Goal: Check status: Check status

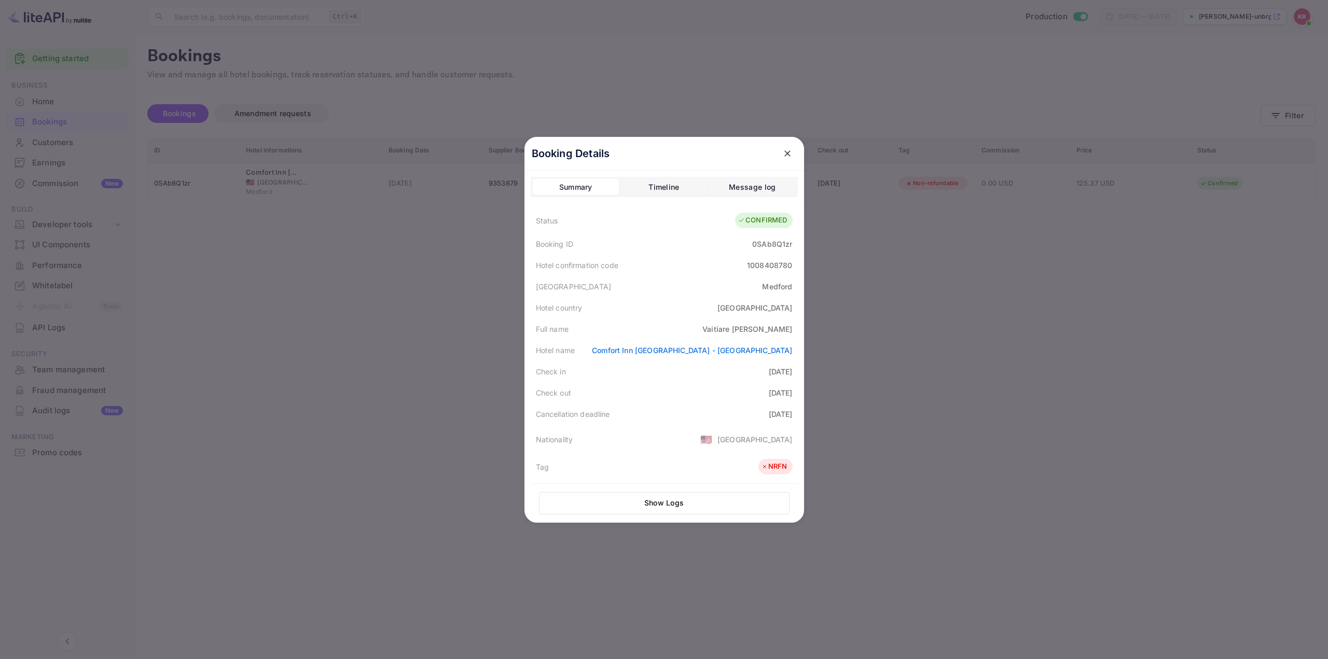
click at [748, 182] on div "Message log" at bounding box center [752, 187] width 47 height 12
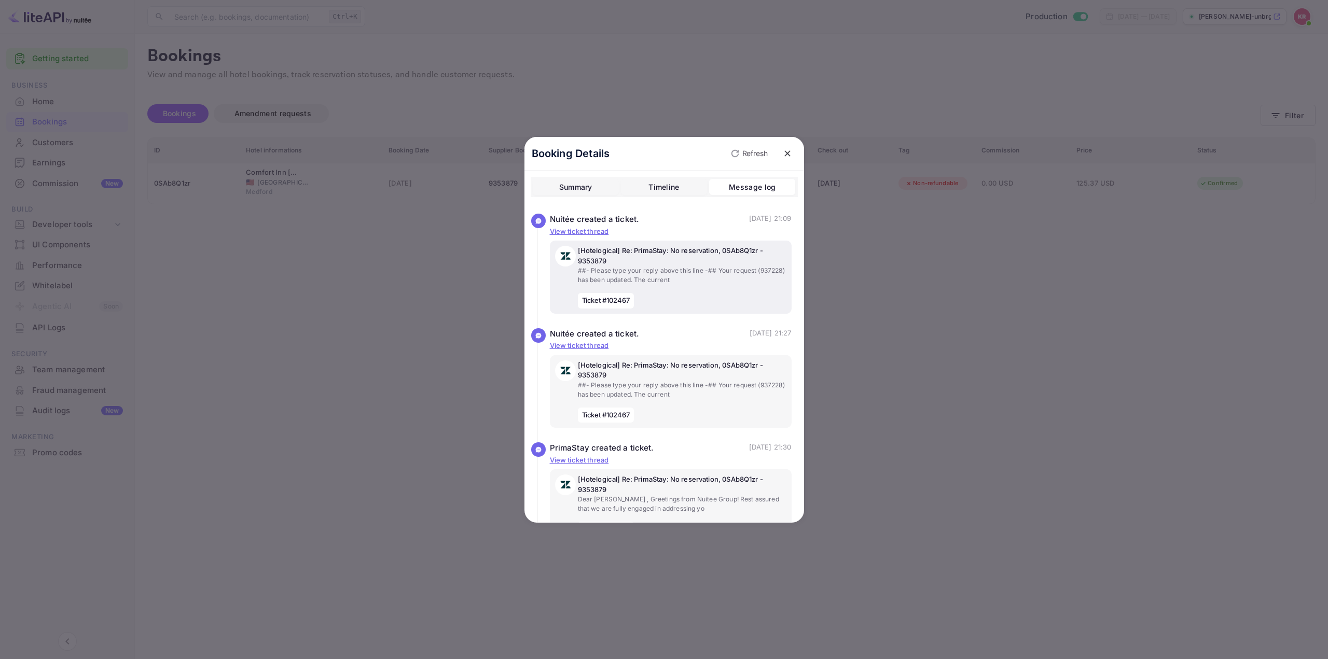
click at [642, 272] on p "##- Please type your reply above this line -## Your request (937228) has been u…" at bounding box center [682, 275] width 209 height 19
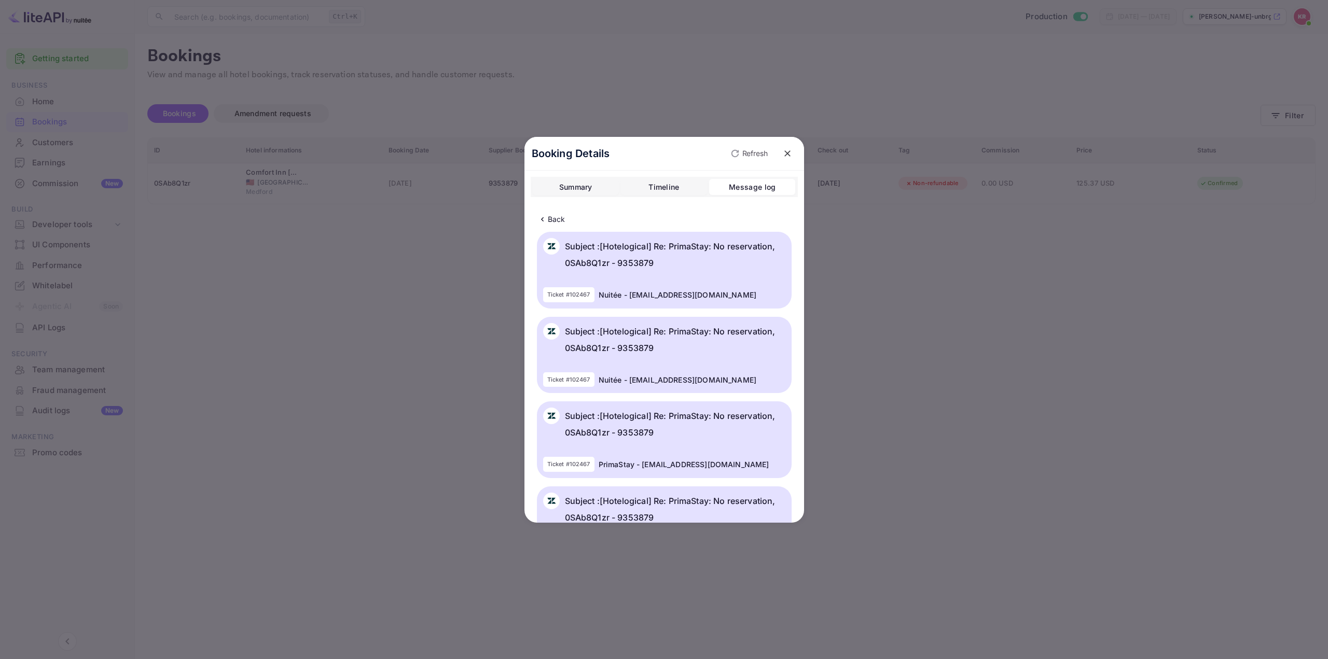
click at [621, 255] on p "Subject : [Hotelogical] Re: PrimaStay: No reservation, 0SAb8Q1zr - 9353879" at bounding box center [675, 254] width 220 height 33
click at [551, 218] on p "Back" at bounding box center [557, 219] width 18 height 11
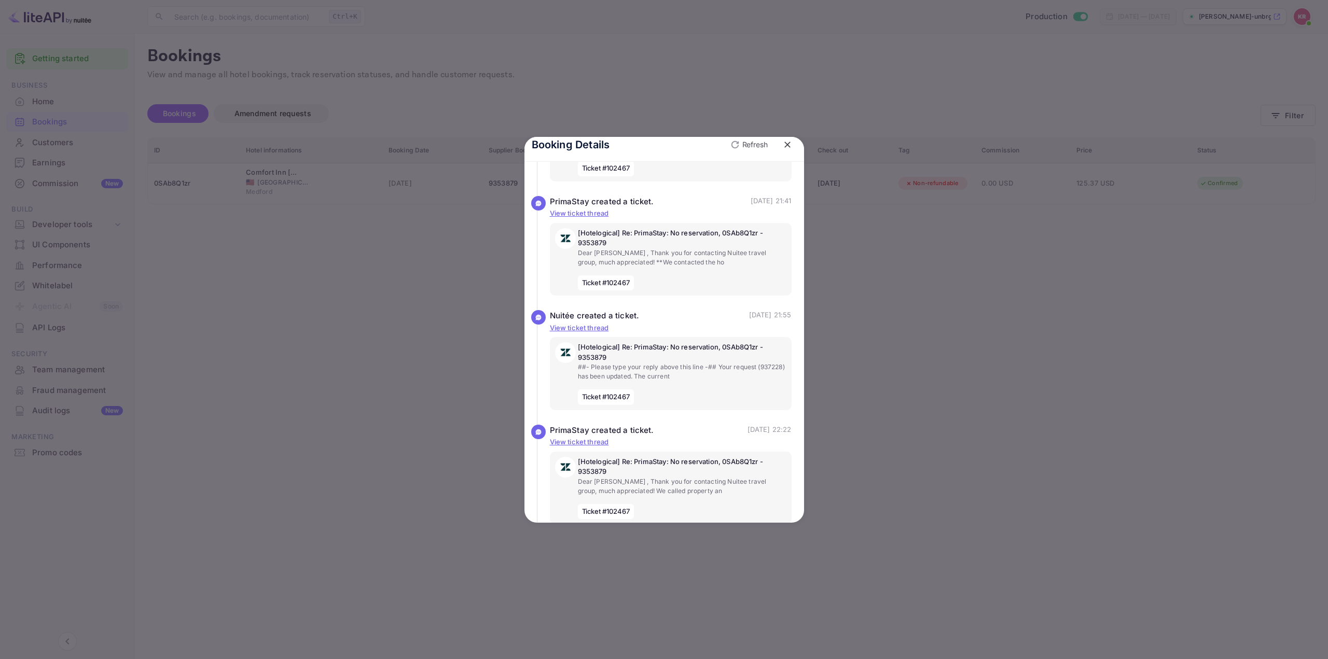
scroll to position [415, 0]
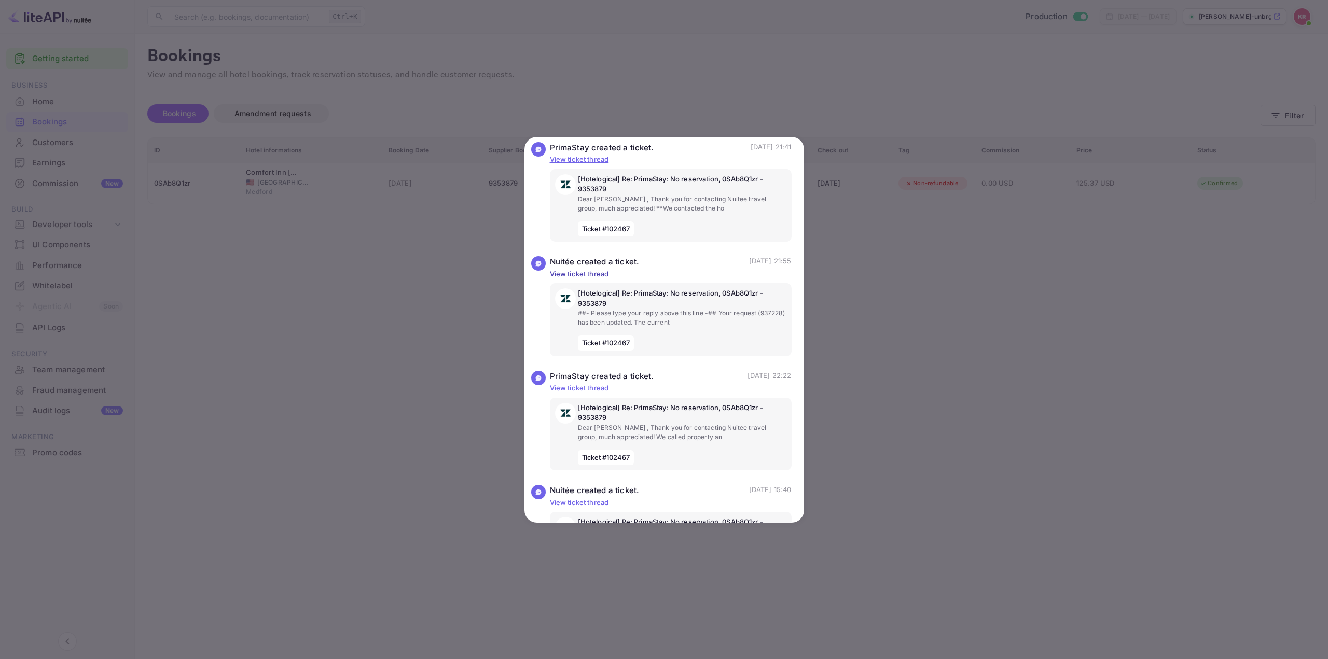
click at [593, 274] on p "View ticket thread" at bounding box center [671, 274] width 242 height 10
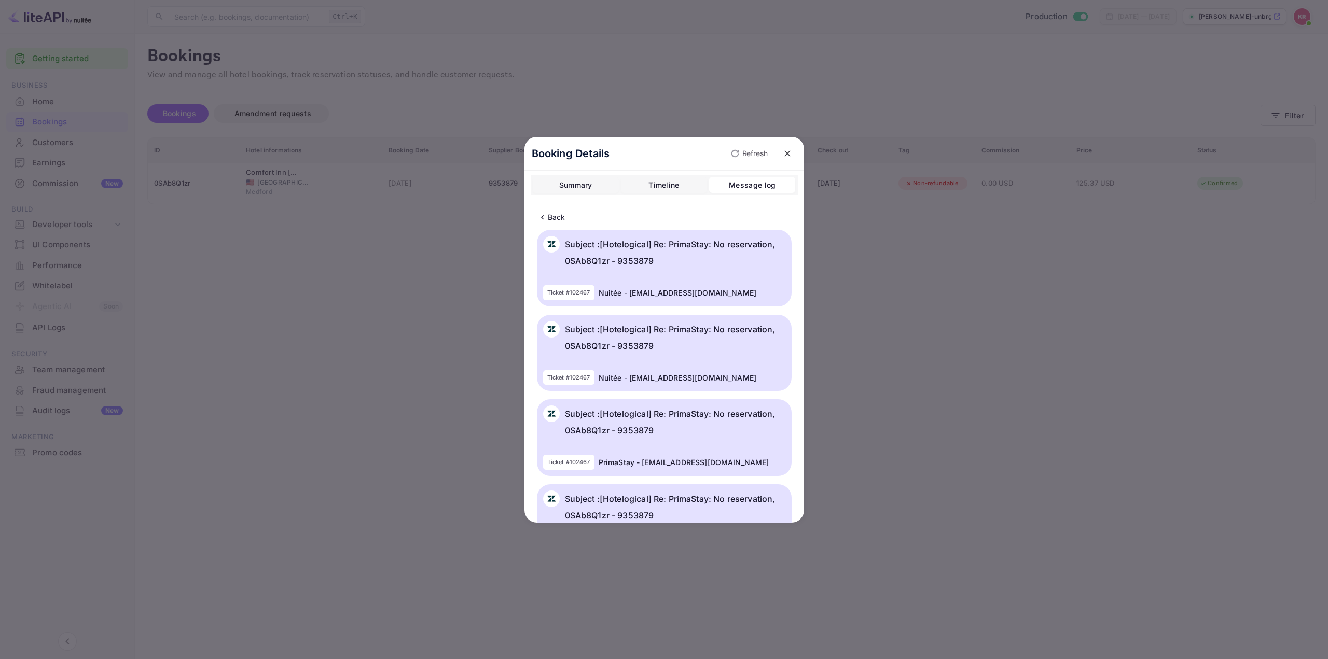
scroll to position [0, 0]
click at [548, 224] on p "Back" at bounding box center [557, 219] width 18 height 11
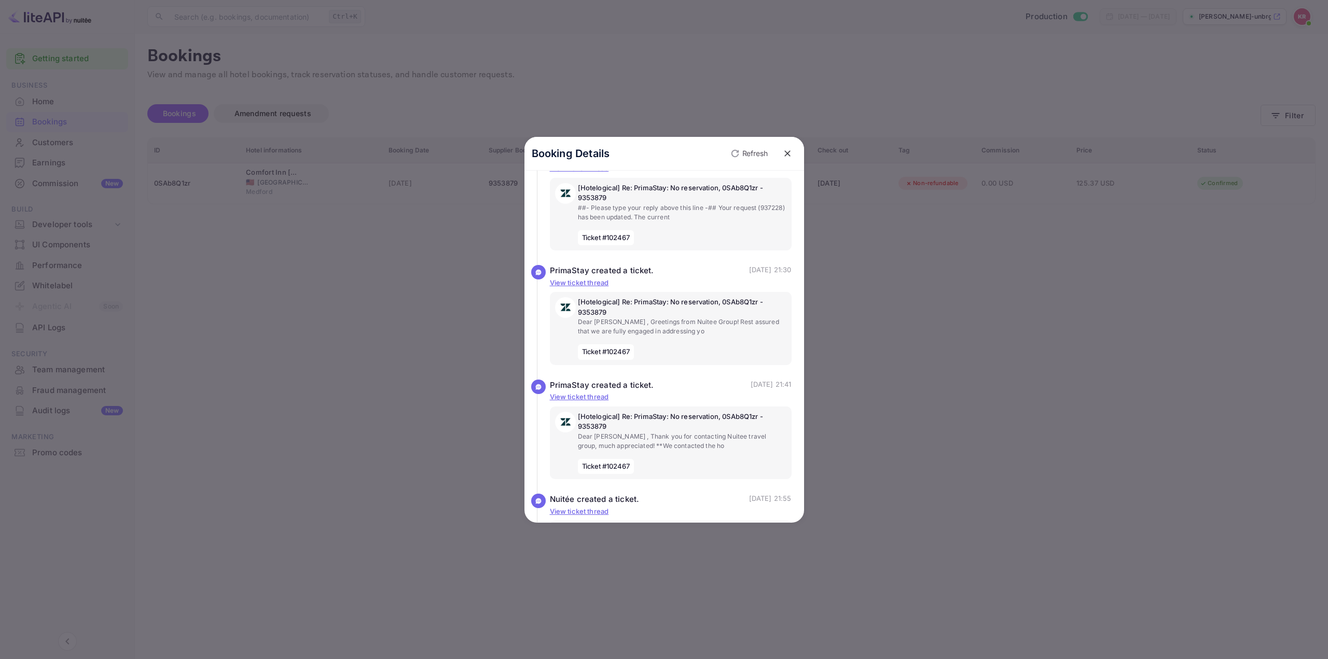
scroll to position [498, 0]
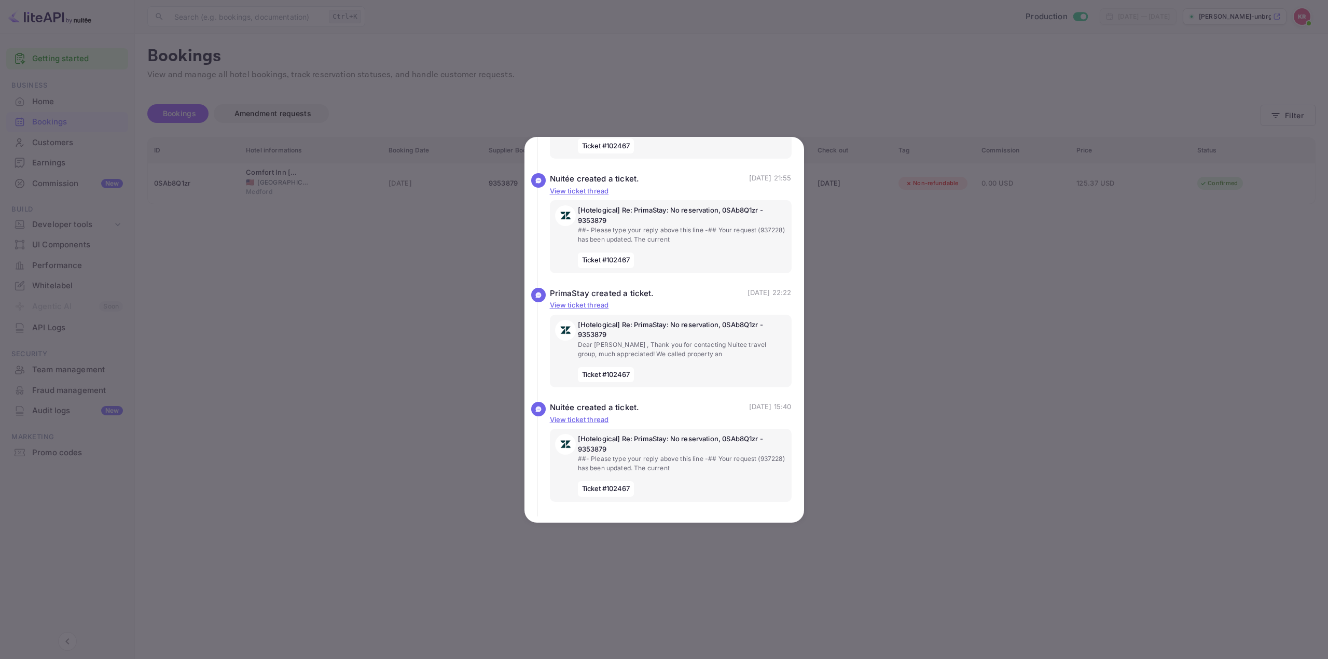
click at [656, 510] on div "Nuitée created a ticket. (# ) [DATE] 15:40 Occupancies changed from : View tick…" at bounding box center [664, 459] width 255 height 115
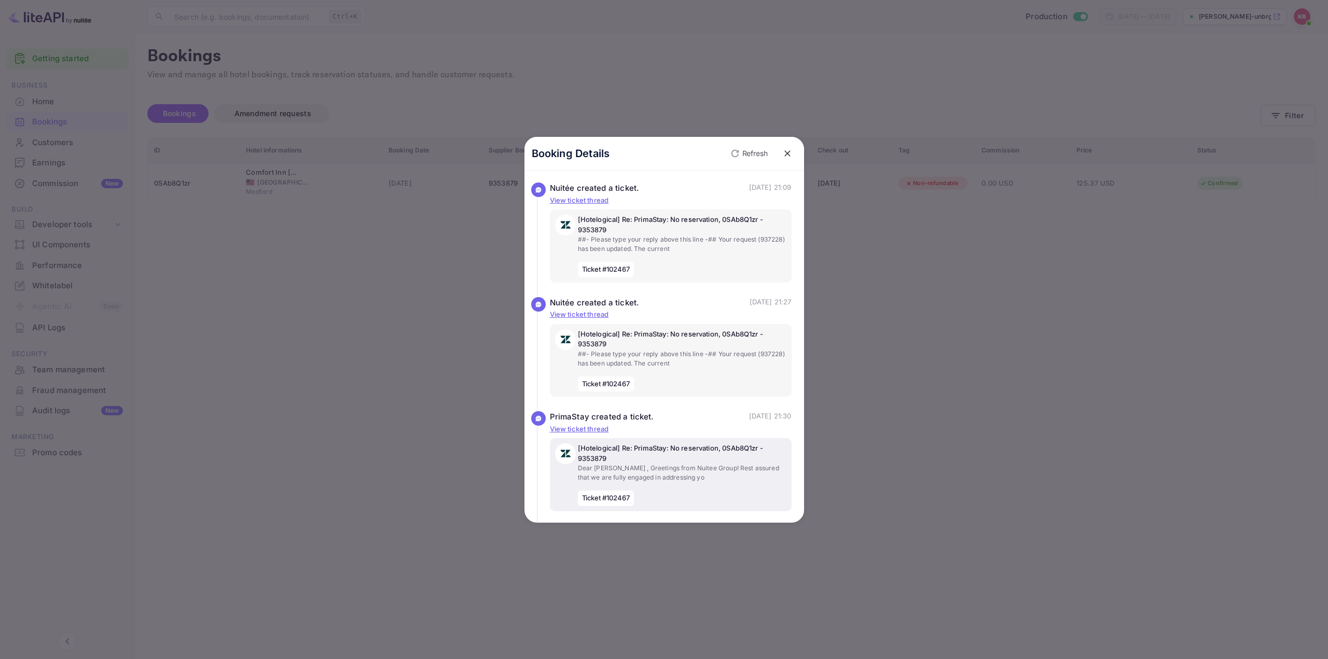
scroll to position [0, 0]
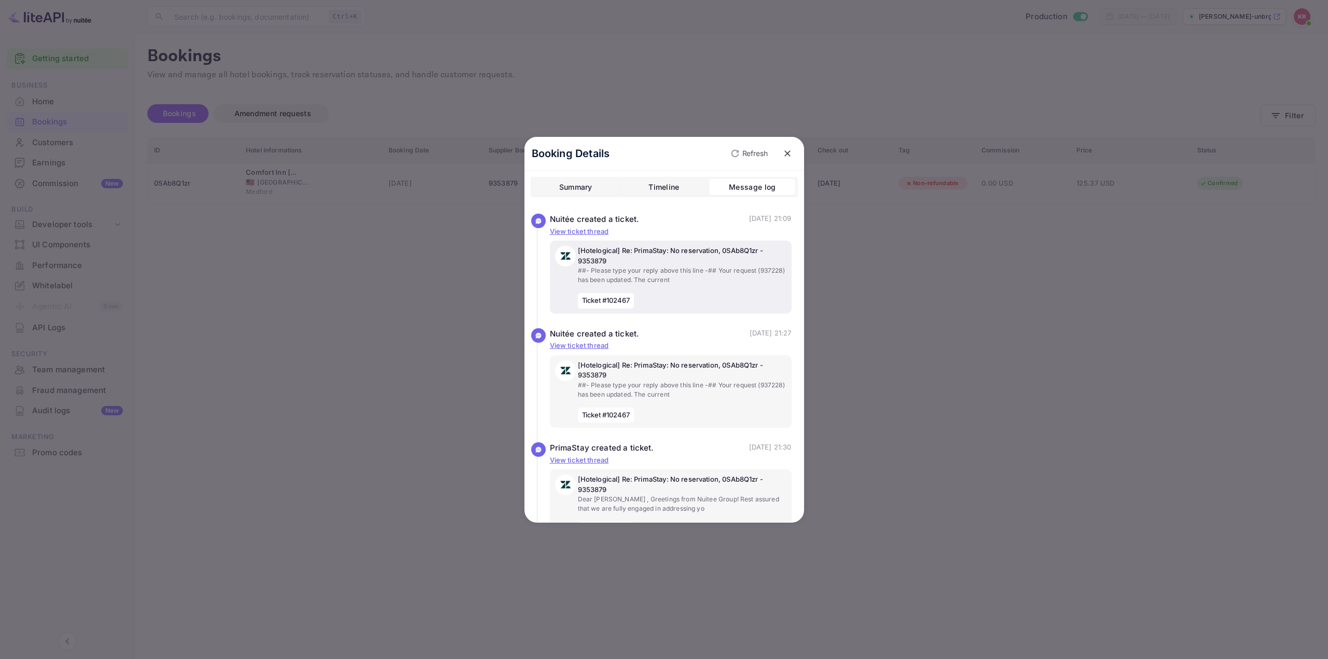
click at [664, 253] on p "[Hotelogical] Re: PrimaStay: No reservation, 0SAb8Q1zr - 9353879" at bounding box center [682, 256] width 209 height 20
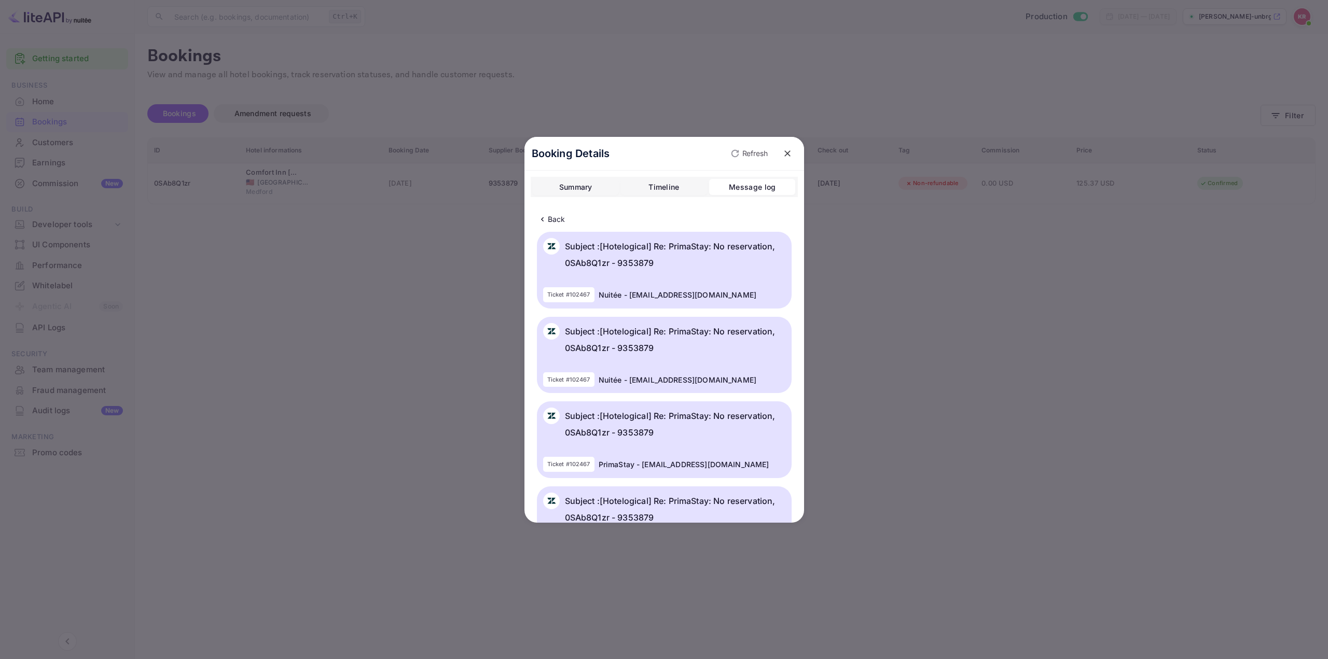
click at [577, 187] on div "Summary" at bounding box center [575, 187] width 33 height 12
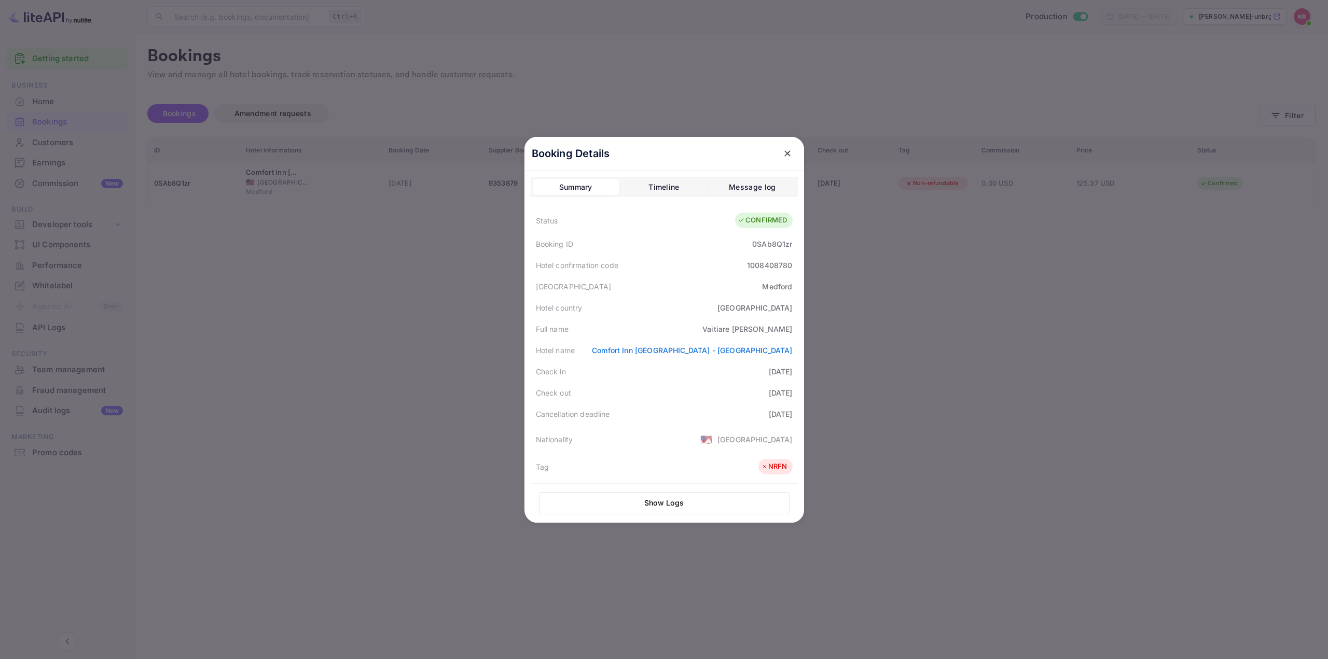
click at [901, 314] on div at bounding box center [664, 329] width 1328 height 659
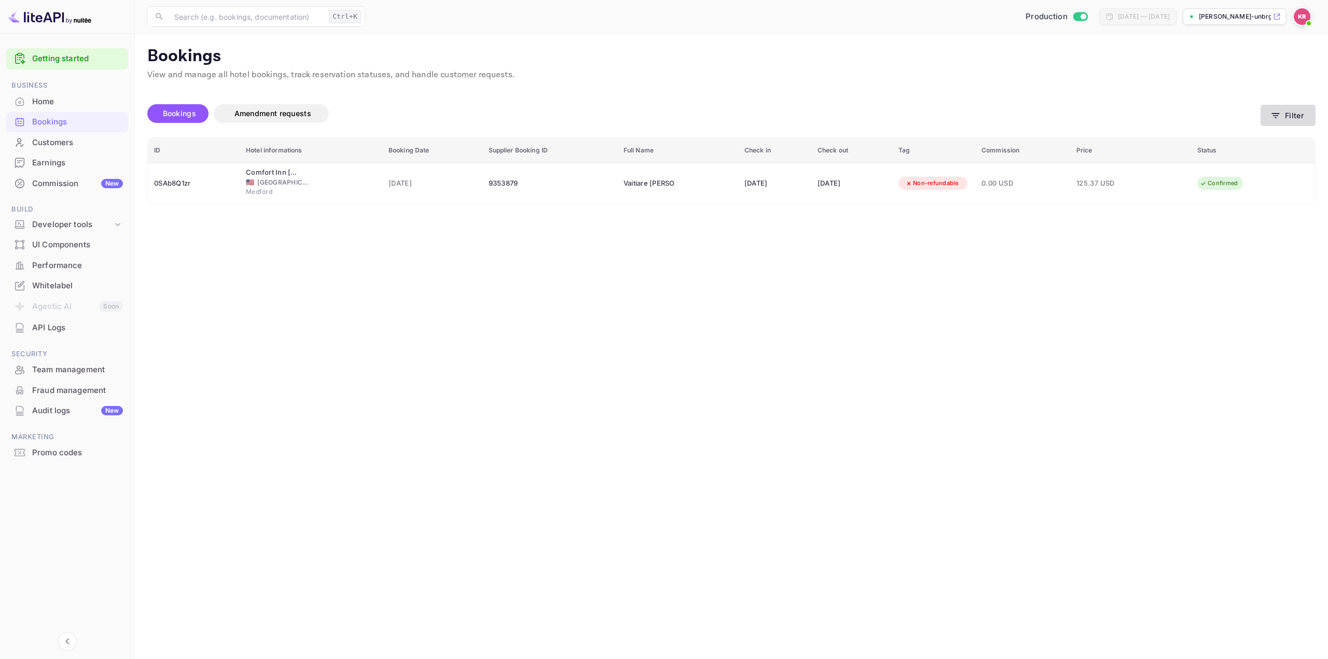
click at [1288, 118] on button "Filter" at bounding box center [1288, 115] width 55 height 21
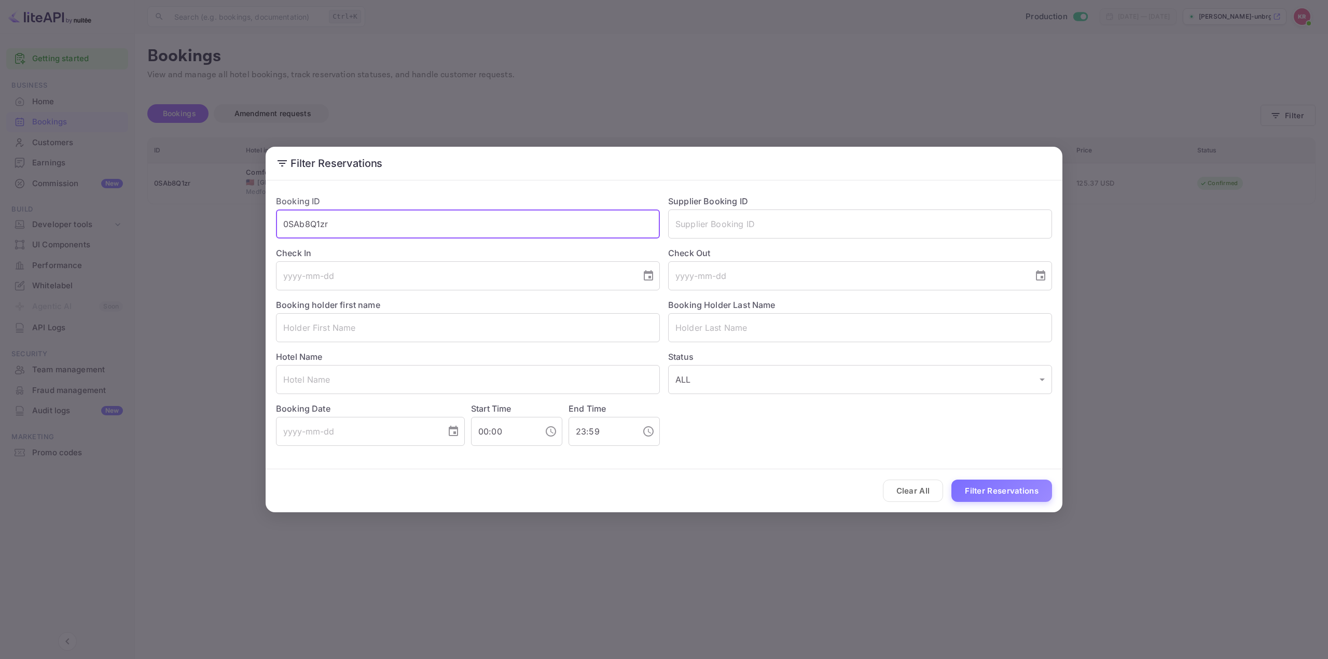
drag, startPoint x: 520, startPoint y: 222, endPoint x: 143, endPoint y: 212, distance: 377.3
click at [187, 222] on div "Filter Reservations Booking ID 0SAb8Q1zr ​ Supplier Booking ID ​ Check In ​ Che…" at bounding box center [664, 329] width 1328 height 659
paste input "YdoH0Ztl-"
type input "YdoH0Ztl-"
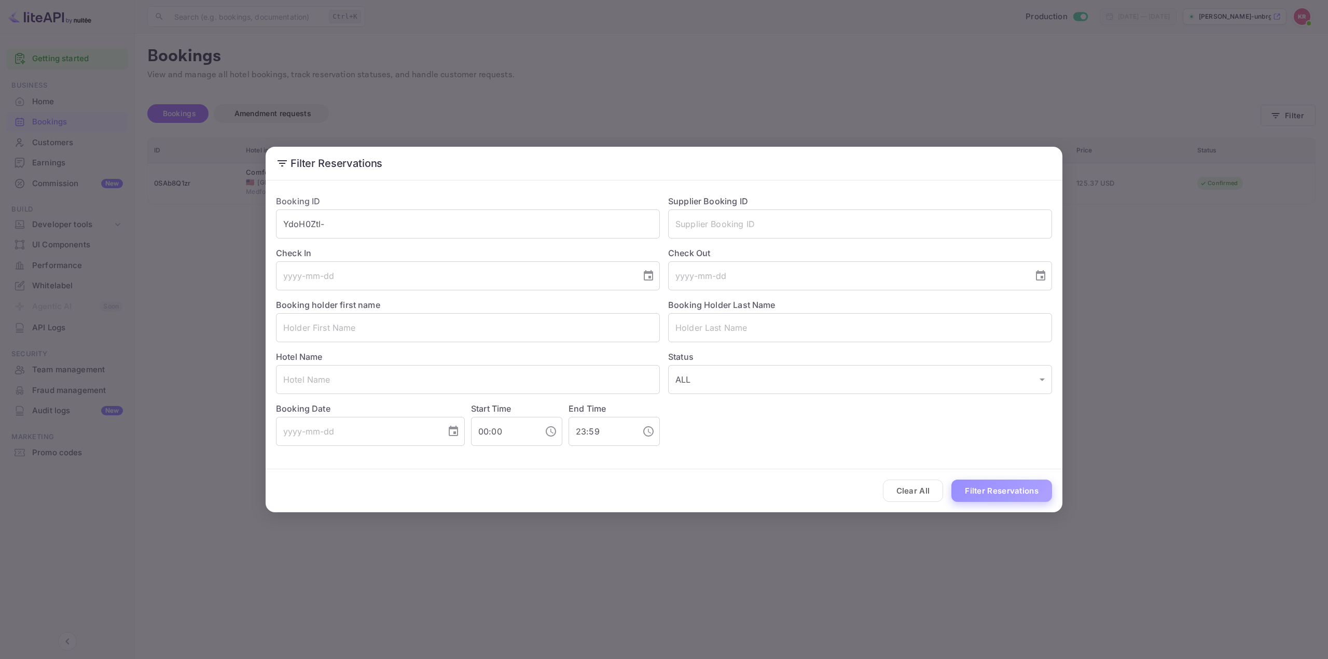
click at [1013, 490] on button "Filter Reservations" at bounding box center [1001, 491] width 101 height 22
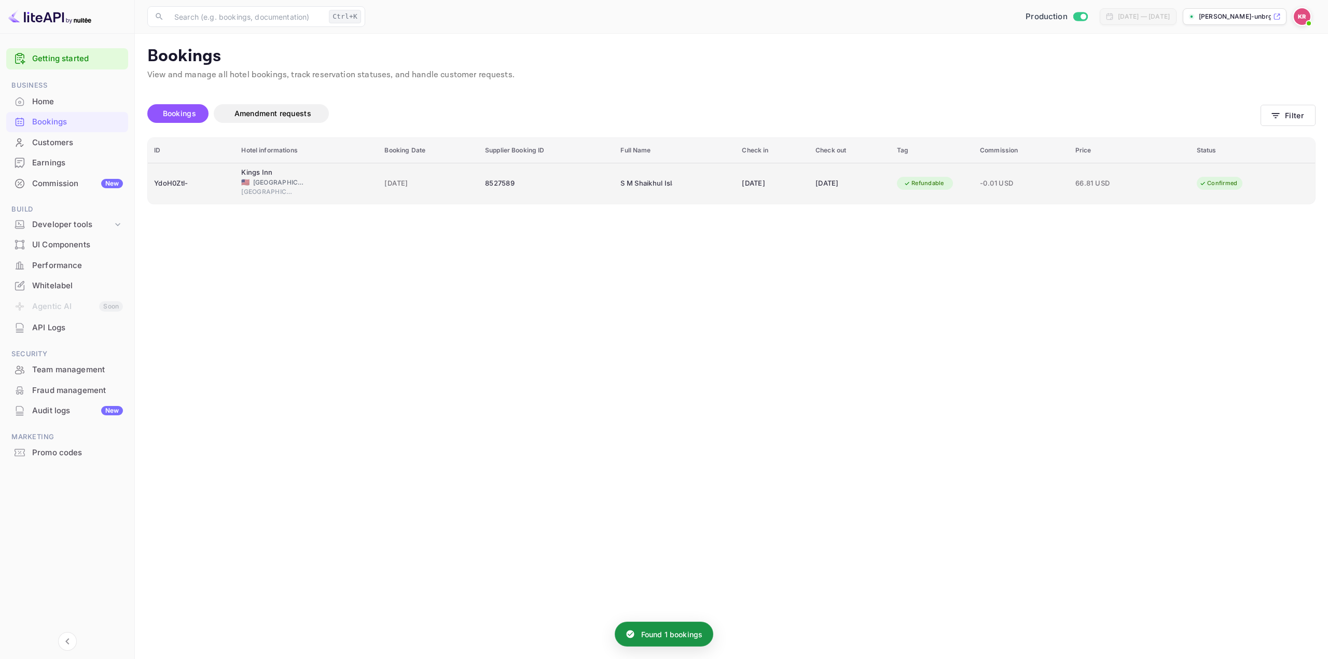
click at [885, 179] on div "[DATE]" at bounding box center [850, 183] width 69 height 17
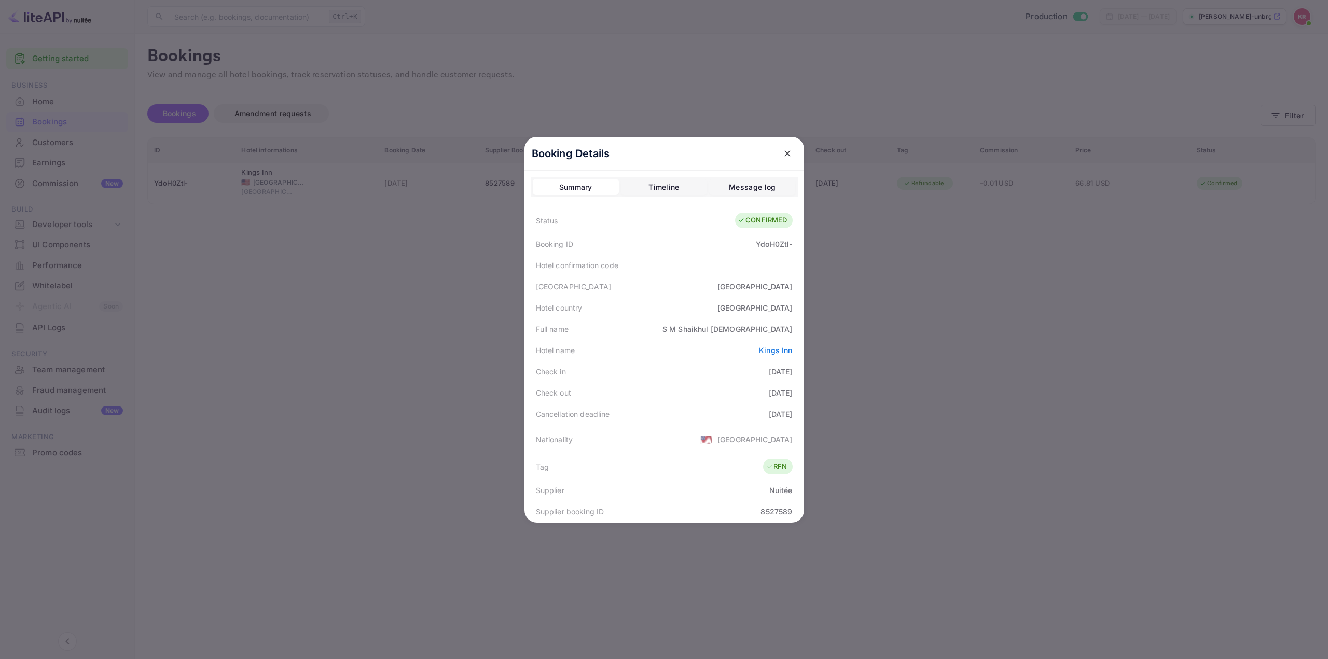
click at [759, 184] on div "Message log" at bounding box center [752, 187] width 47 height 12
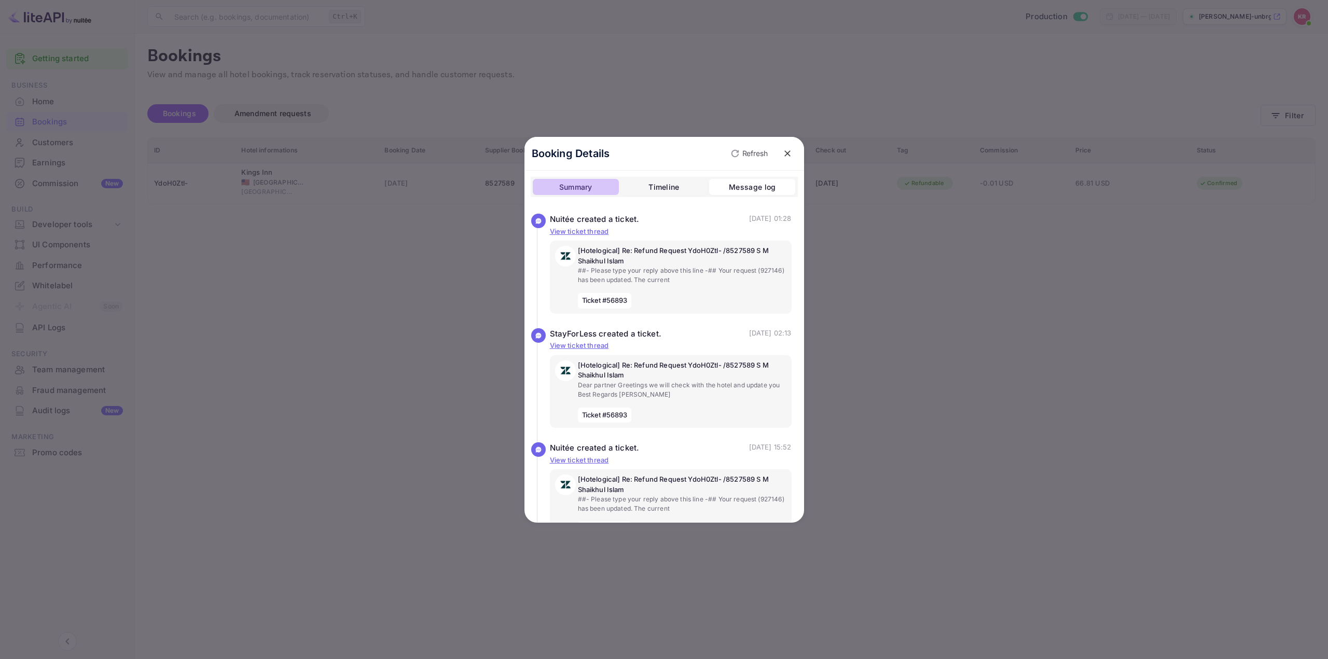
click at [566, 183] on div "Summary" at bounding box center [575, 187] width 33 height 12
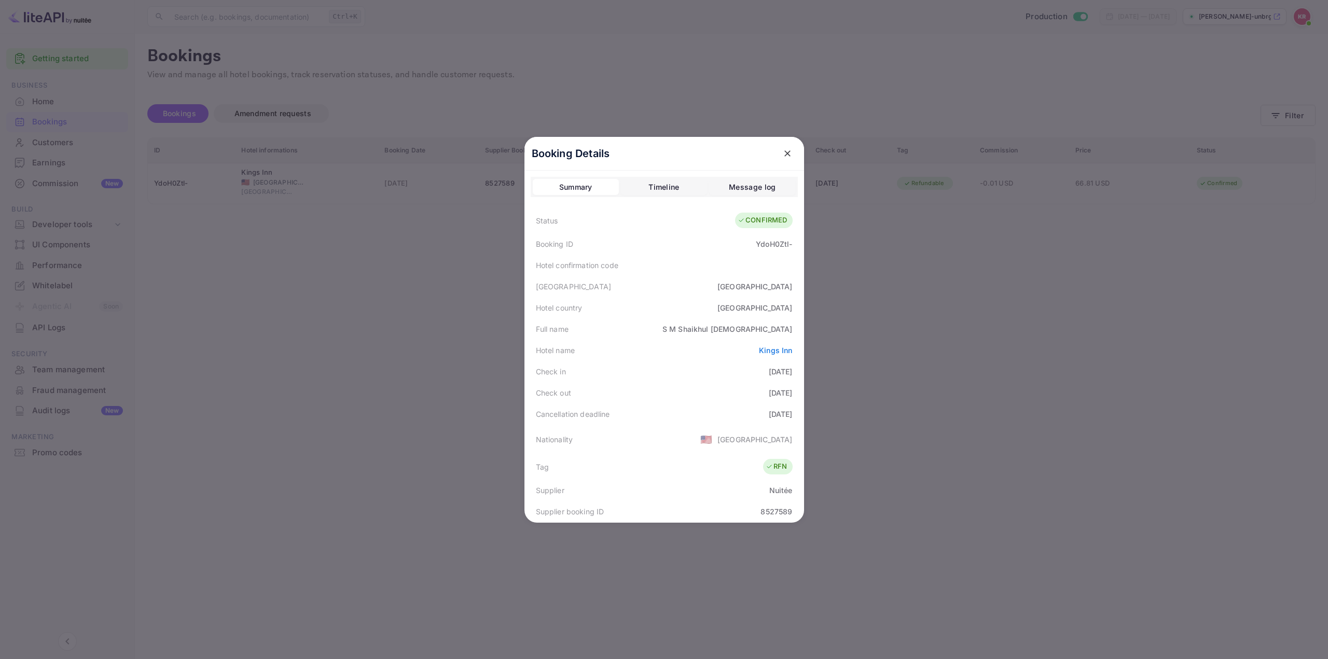
click at [762, 264] on div "Hotel confirmation code" at bounding box center [664, 265] width 267 height 21
click at [761, 260] on div "Hotel confirmation code" at bounding box center [664, 265] width 267 height 21
click at [1017, 332] on div at bounding box center [664, 329] width 1328 height 659
